Goal: Navigation & Orientation: Find specific page/section

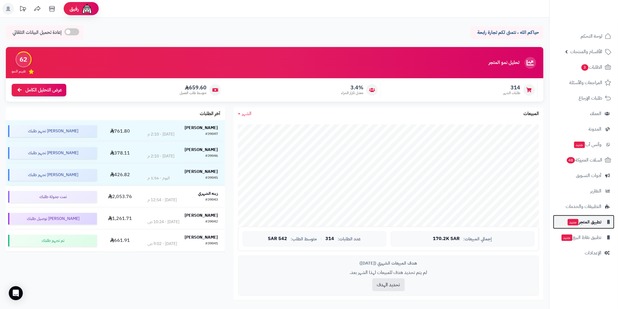
click at [577, 219] on span "جديد" at bounding box center [573, 222] width 11 height 6
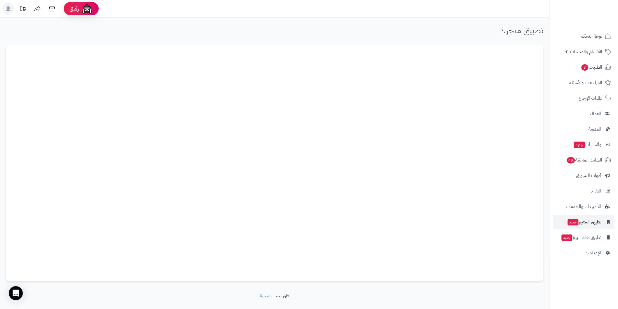
scroll to position [12, 0]
